Goal: Find specific page/section: Find specific page/section

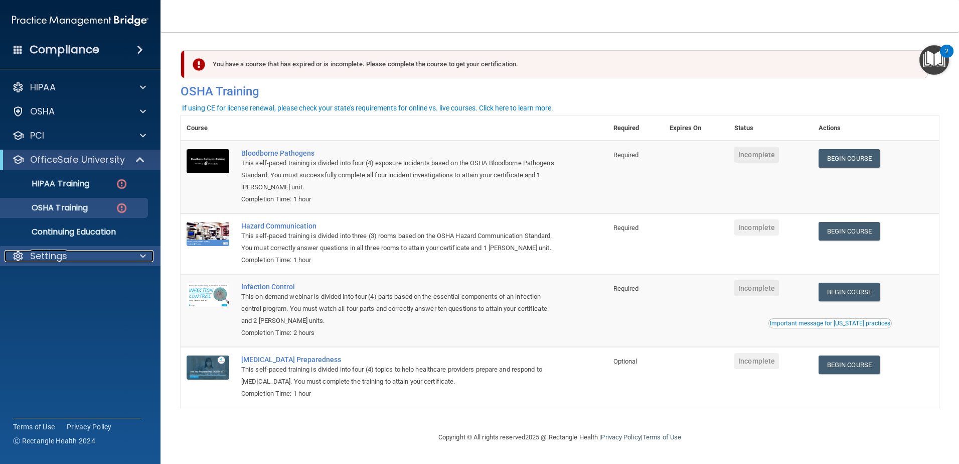
click at [27, 252] on div "Settings" at bounding box center [67, 256] width 124 height 12
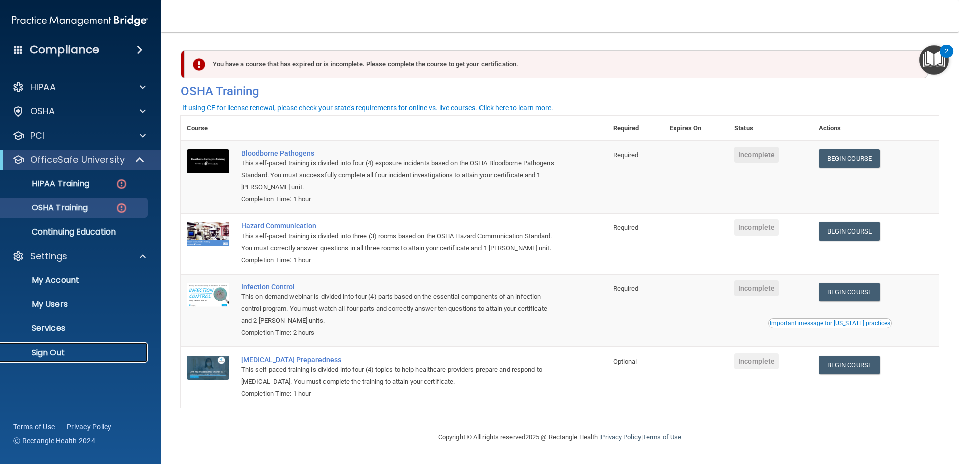
click at [78, 353] on p "Sign Out" at bounding box center [75, 352] width 137 height 10
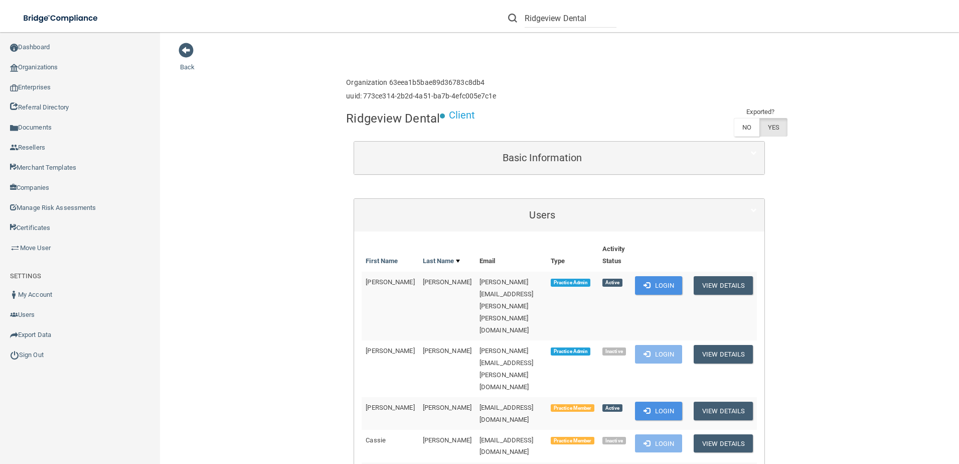
scroll to position [100, 0]
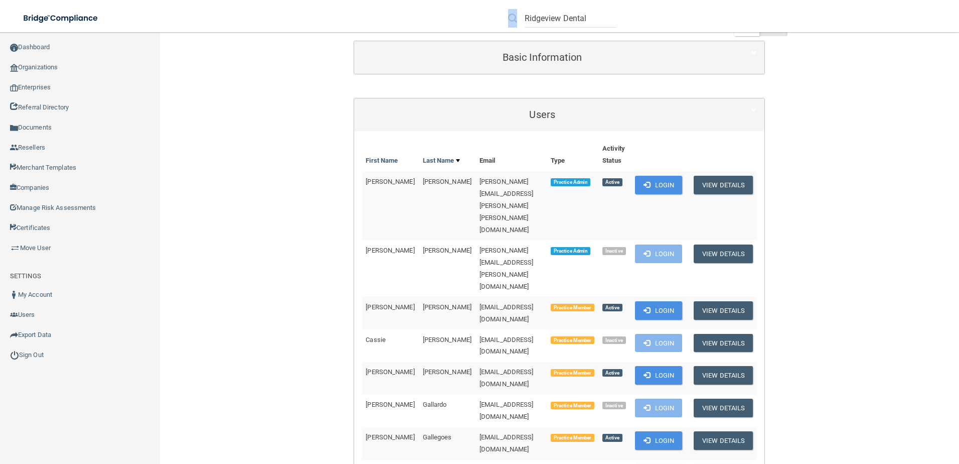
drag, startPoint x: 524, startPoint y: 18, endPoint x: 715, endPoint y: 34, distance: 191.9
click at [715, 34] on div "Ridgeview Dental" at bounding box center [679, 18] width 373 height 36
click at [587, 18] on input "Ridgeview Dental" at bounding box center [571, 18] width 92 height 19
drag, startPoint x: 545, startPoint y: 17, endPoint x: 473, endPoint y: 19, distance: 71.8
click at [473, 19] on div "Ridgeview Dental Manage My Enterprise Manage My Location" at bounding box center [679, 18] width 559 height 36
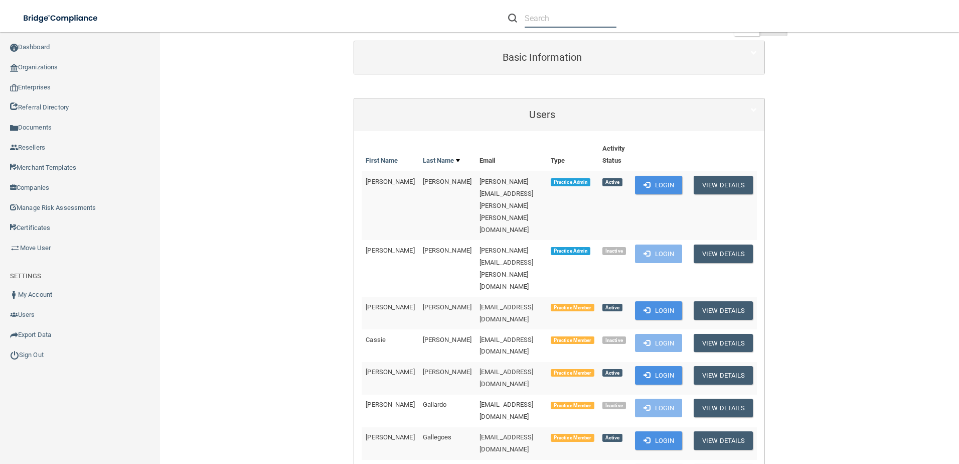
paste input "Clarity Orthodontics"
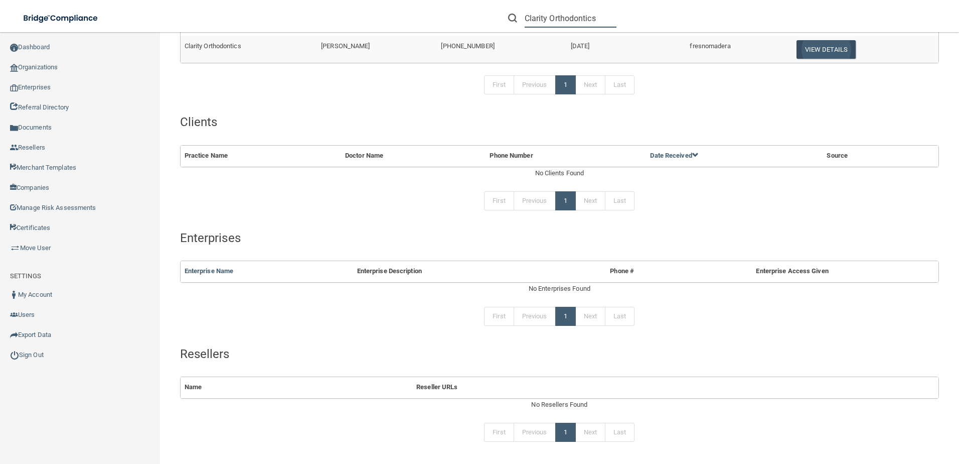
type input "Clarity Orthodontics"
click at [816, 54] on button "View Details" at bounding box center [826, 49] width 59 height 19
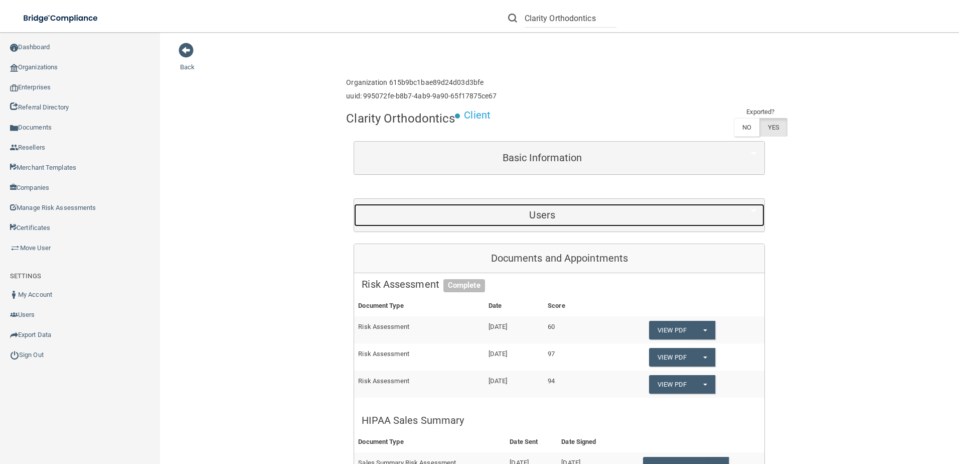
drag, startPoint x: 533, startPoint y: 215, endPoint x: 531, endPoint y: 226, distance: 11.2
click at [533, 215] on h5 "Users" at bounding box center [542, 214] width 361 height 11
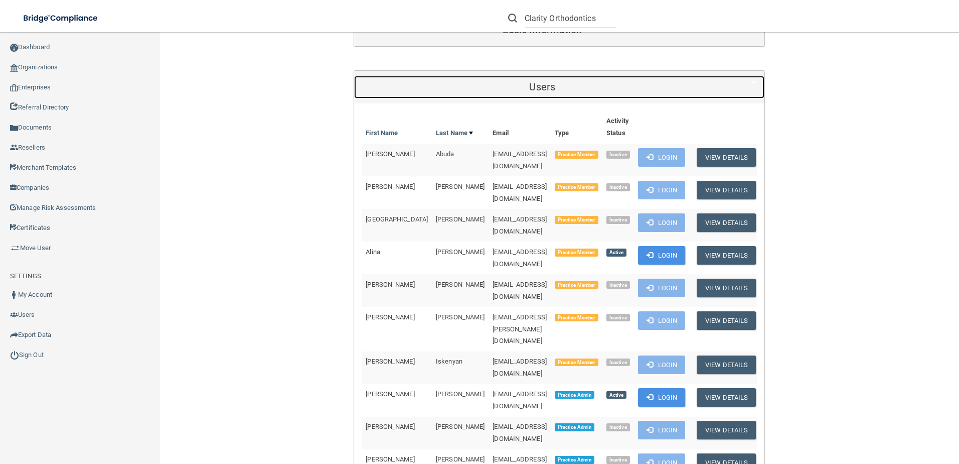
scroll to position [151, 0]
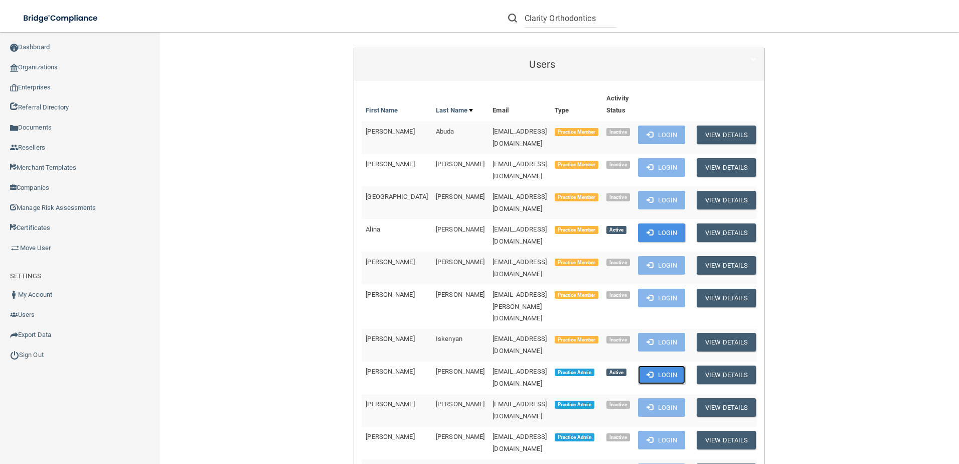
click at [657, 365] on button "Login" at bounding box center [662, 374] width 48 height 19
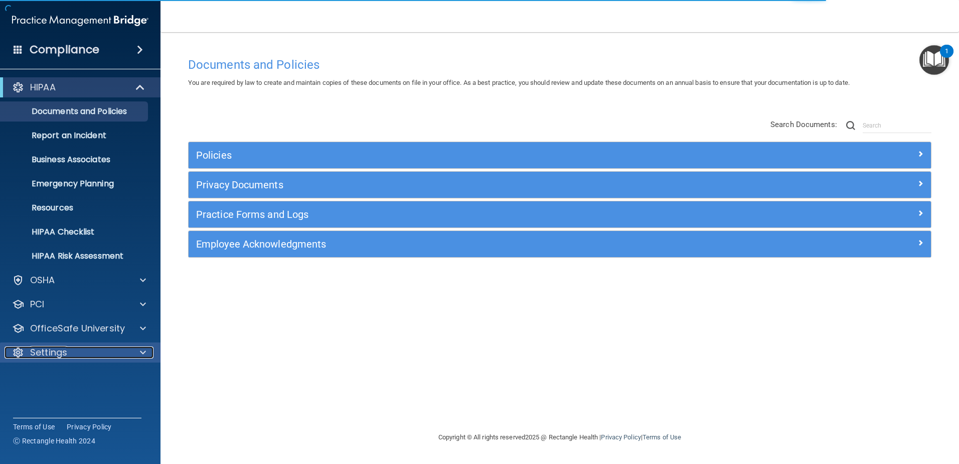
click at [130, 356] on div at bounding box center [141, 352] width 25 height 12
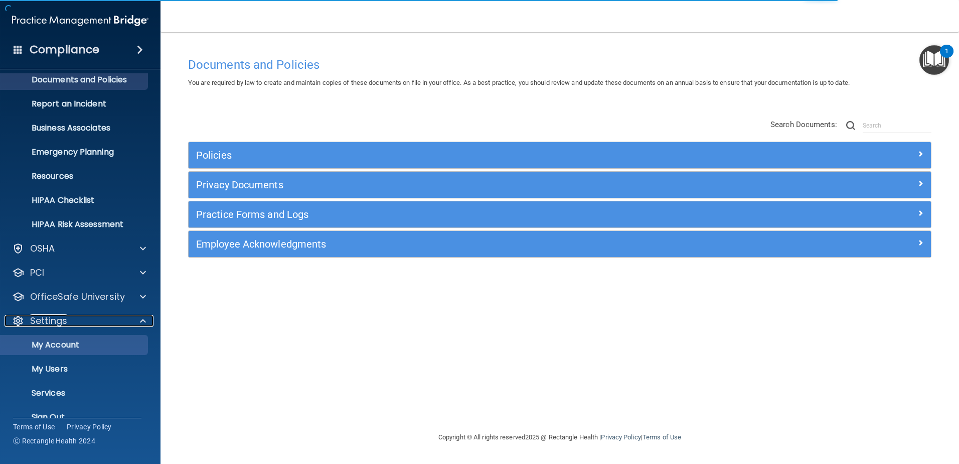
scroll to position [49, 0]
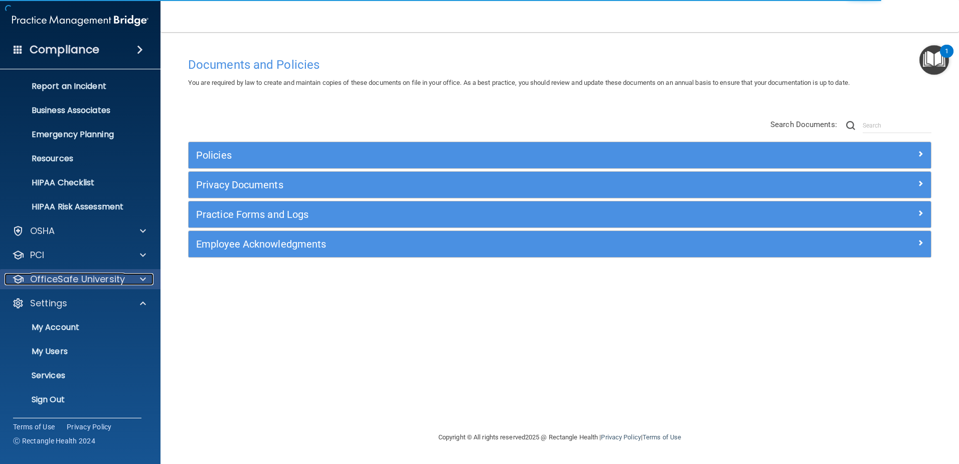
click at [113, 273] on p "OfficeSafe University" at bounding box center [77, 279] width 95 height 12
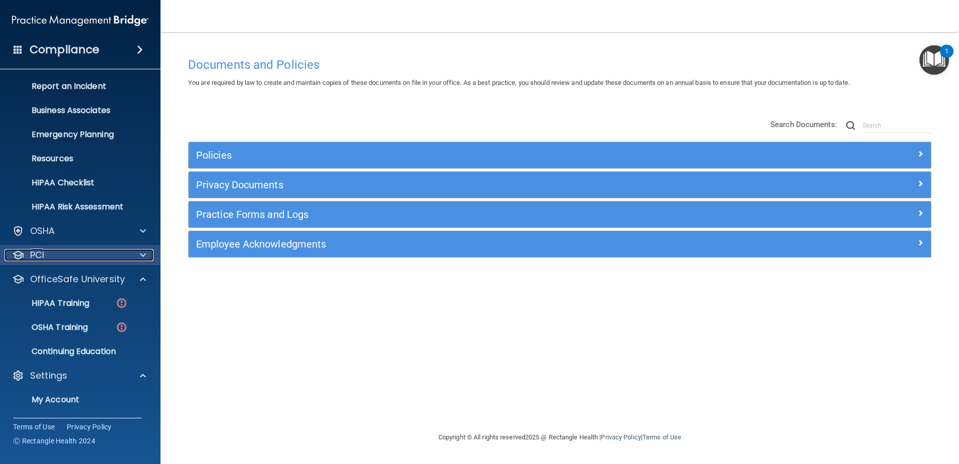
click at [90, 256] on div "PCI" at bounding box center [67, 255] width 124 height 12
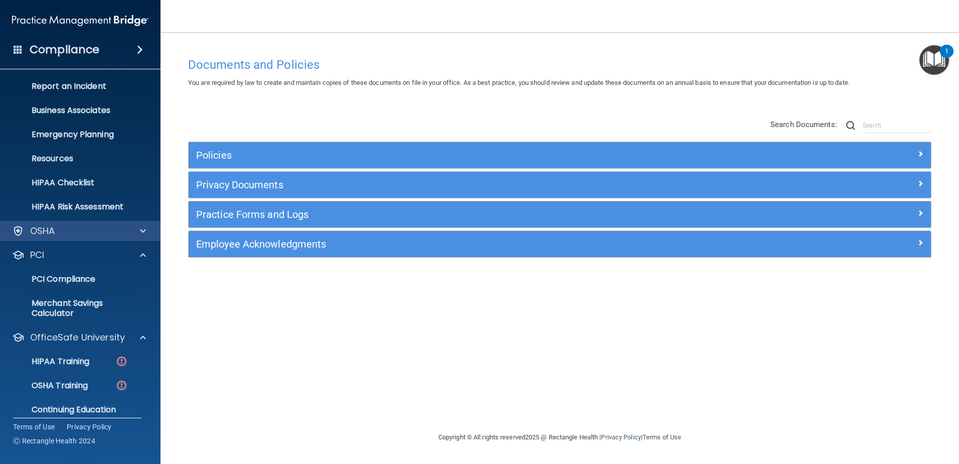
click at [103, 239] on div "OSHA" at bounding box center [80, 231] width 161 height 20
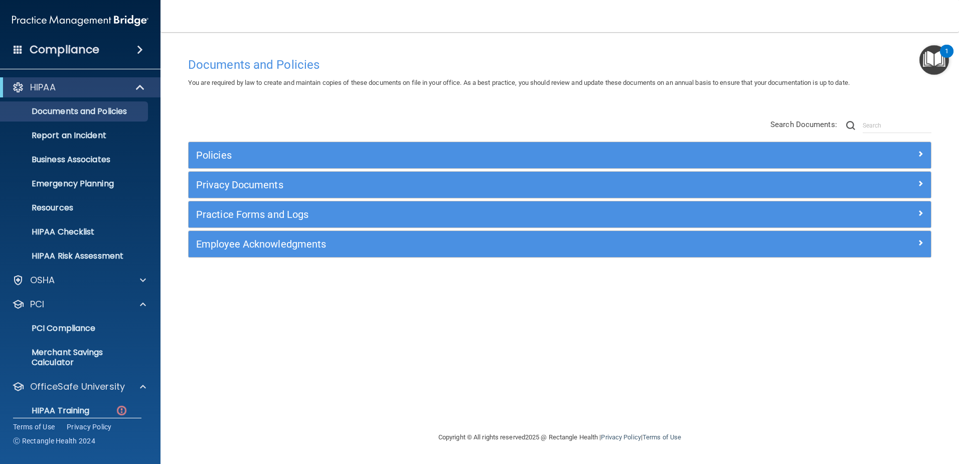
click at [316, 168] on div "Policies" at bounding box center [560, 155] width 743 height 26
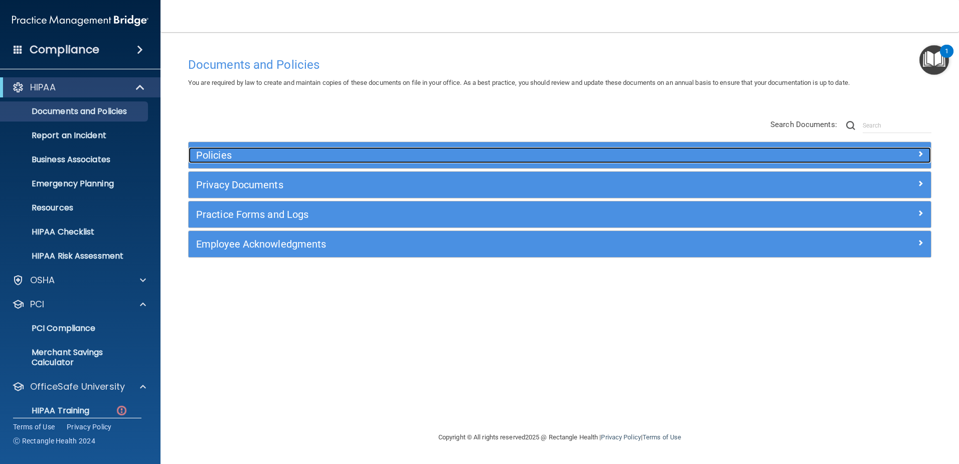
click at [296, 152] on h5 "Policies" at bounding box center [467, 155] width 542 height 11
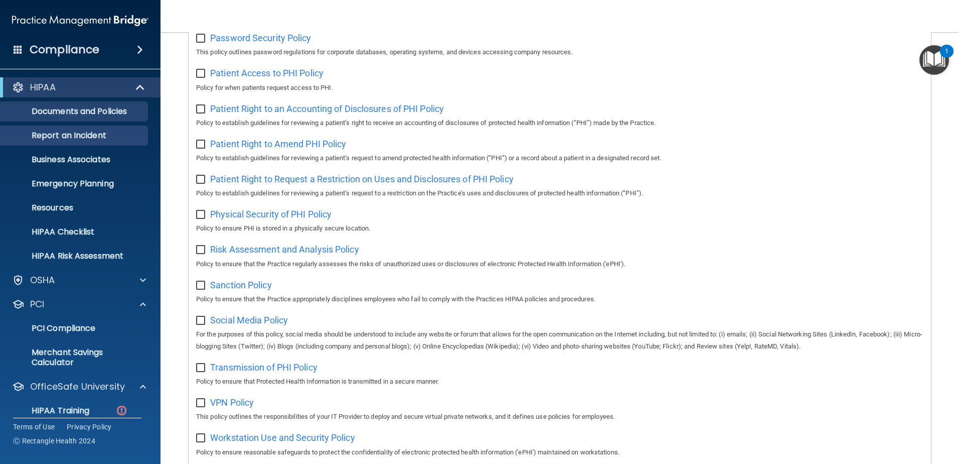
scroll to position [502, 0]
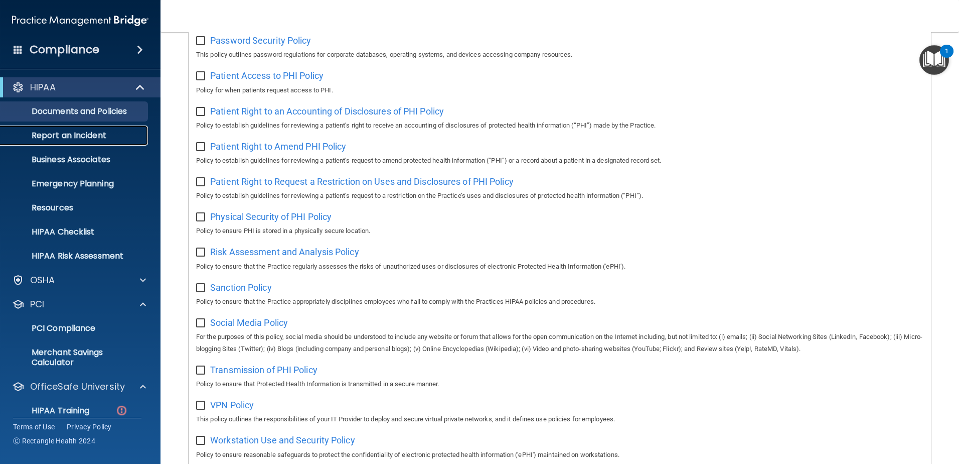
click at [89, 134] on p "Report an Incident" at bounding box center [75, 135] width 137 height 10
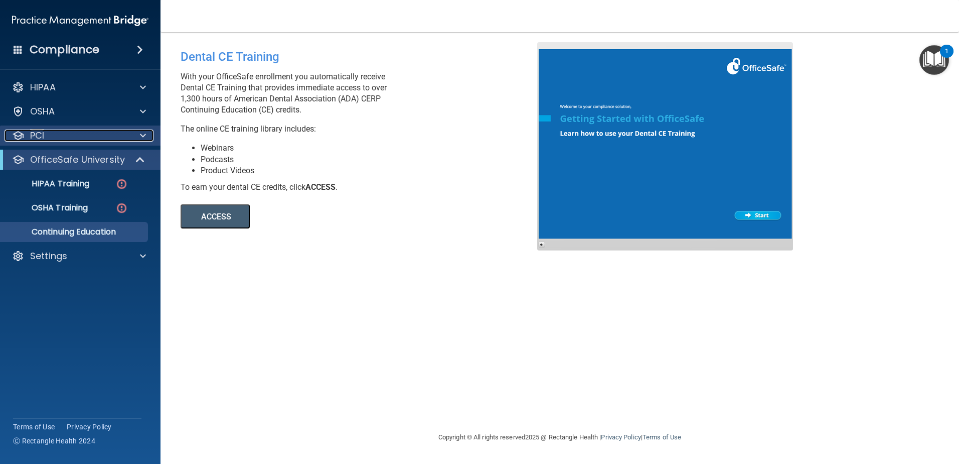
click at [64, 136] on div "PCI" at bounding box center [67, 135] width 124 height 12
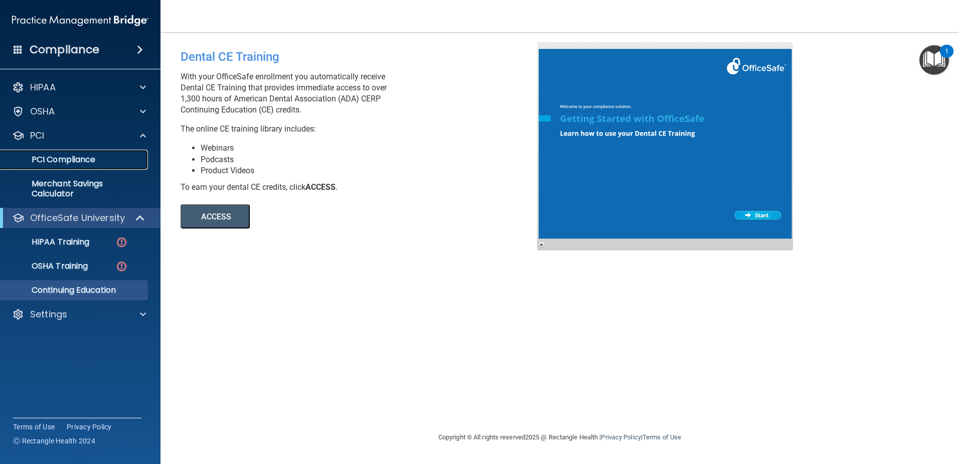
click at [111, 159] on p "PCI Compliance" at bounding box center [75, 160] width 137 height 10
click at [58, 157] on p "PCI Compliance" at bounding box center [75, 160] width 137 height 10
